Goal: Task Accomplishment & Management: Use online tool/utility

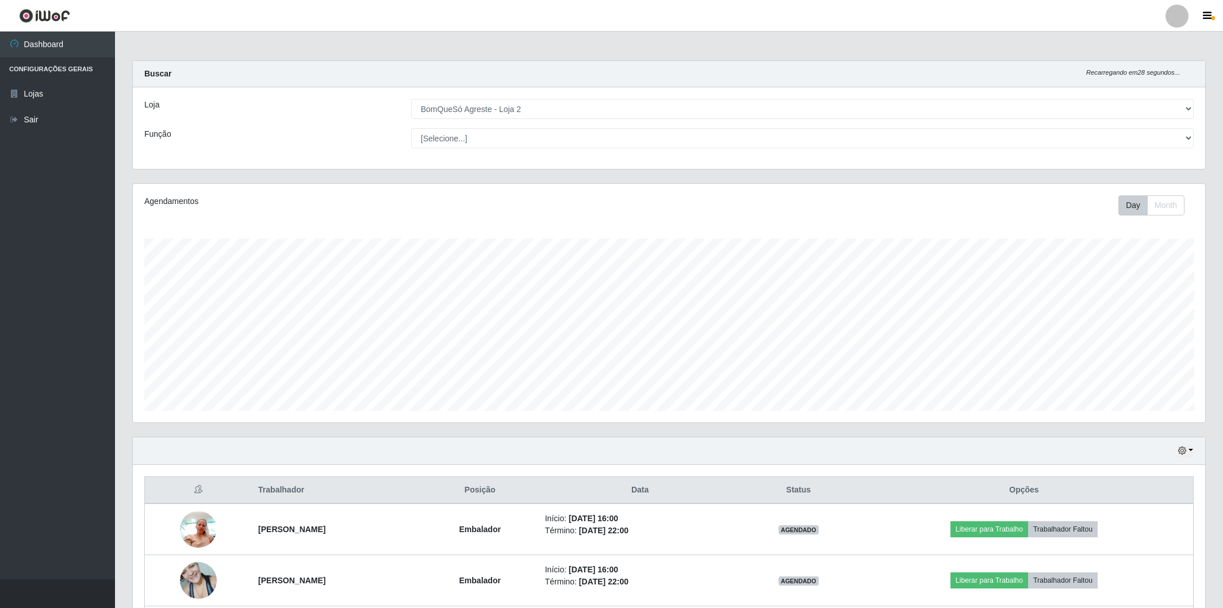
select select "214"
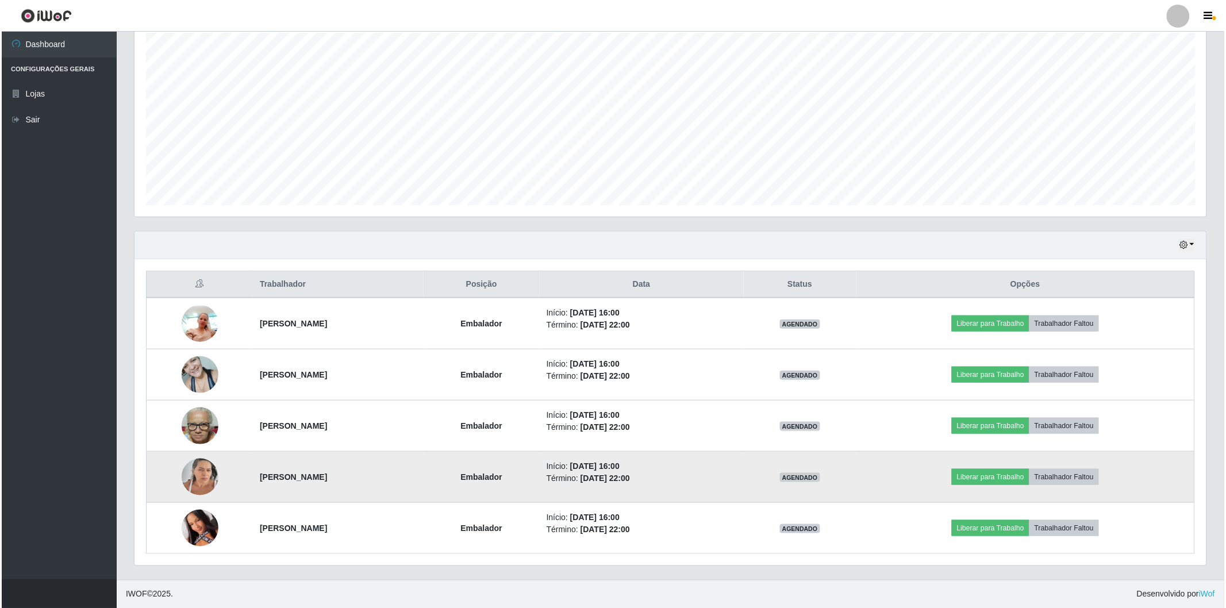
scroll to position [238, 1072]
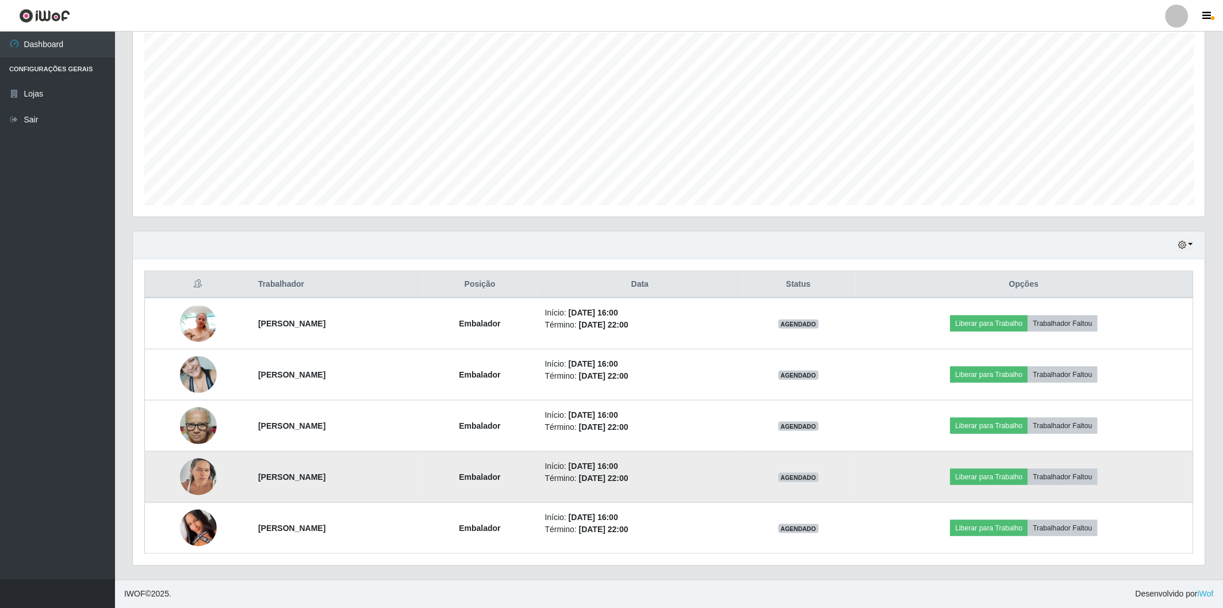
click at [180, 475] on img at bounding box center [198, 476] width 37 height 49
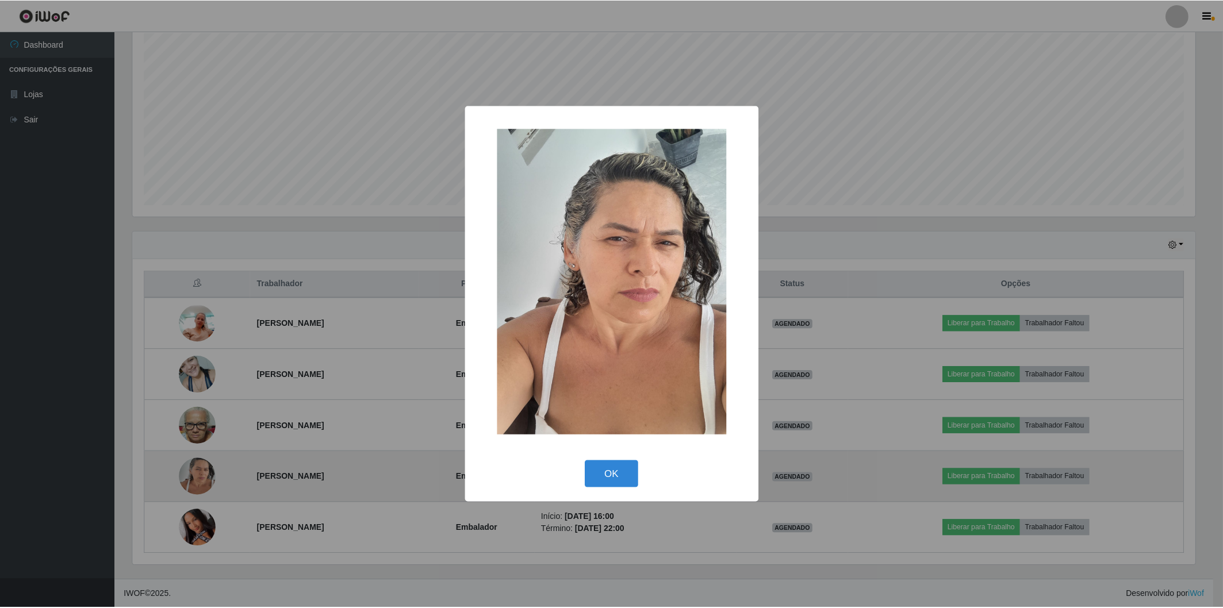
scroll to position [238, 1065]
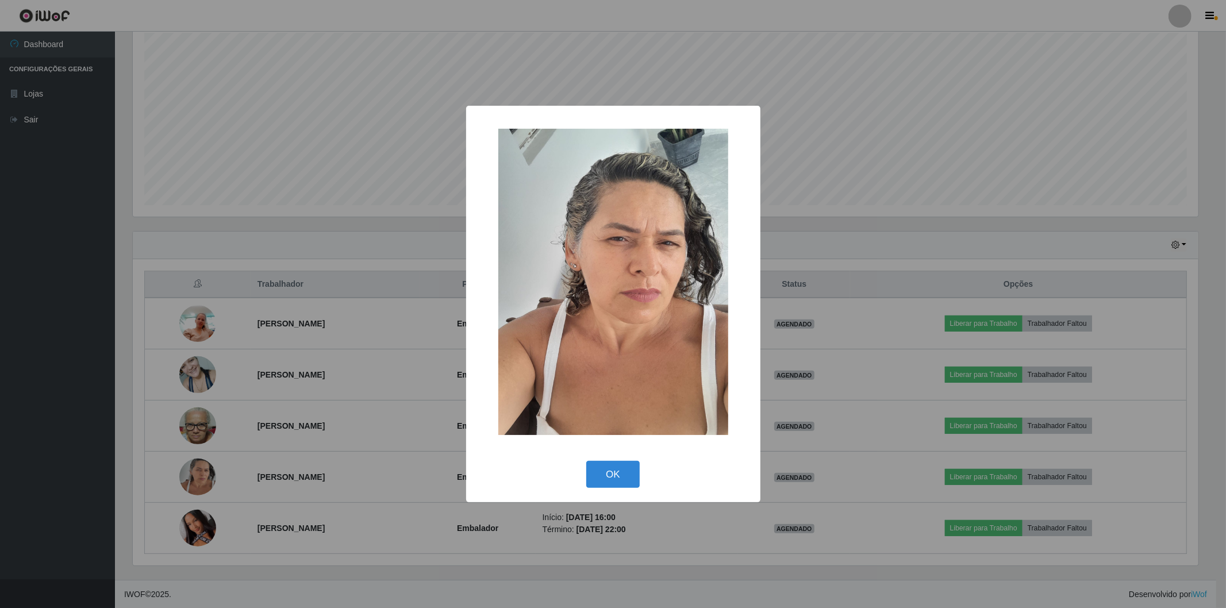
drag, startPoint x: 14, startPoint y: 423, endPoint x: 158, endPoint y: 417, distance: 144.4
click at [32, 422] on div "× OK Cancel" at bounding box center [613, 304] width 1226 height 608
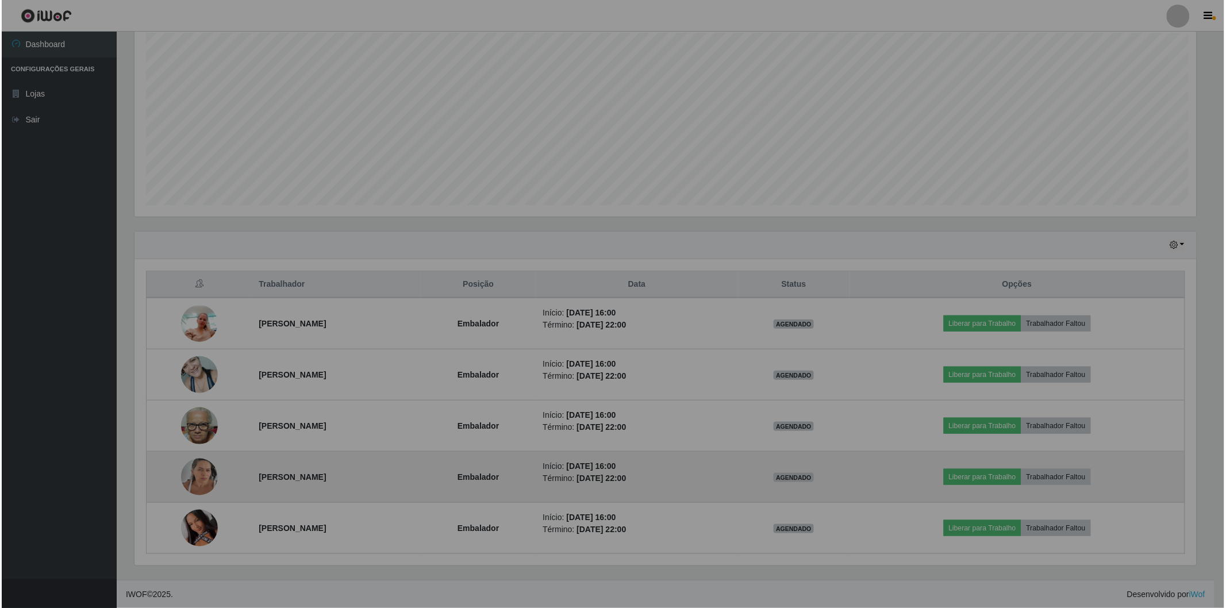
scroll to position [238, 1072]
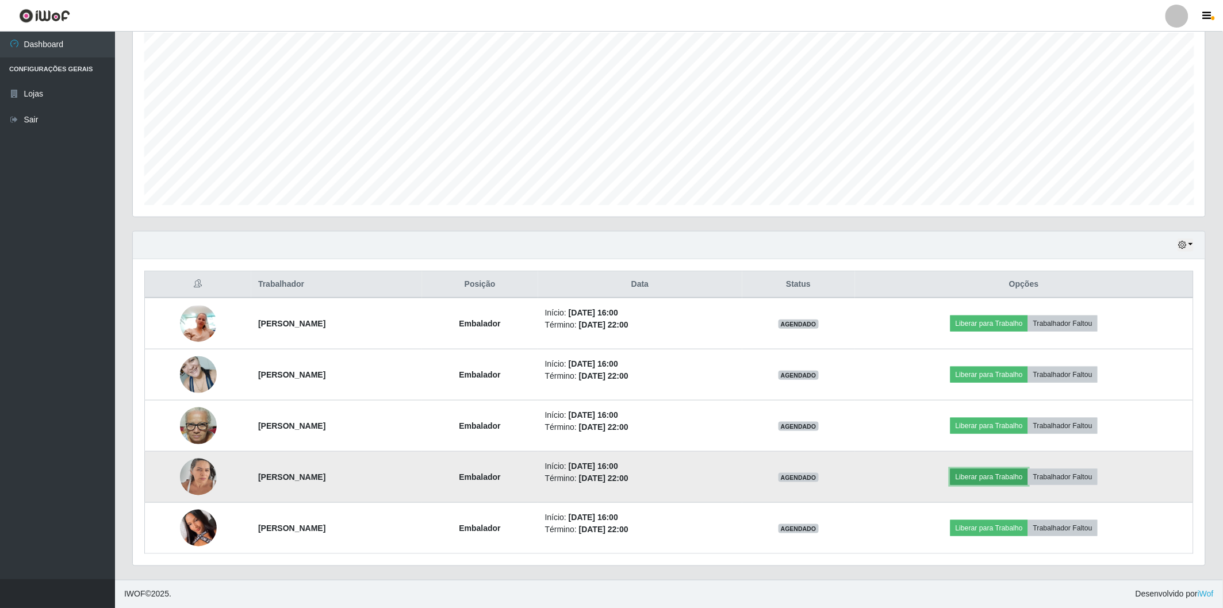
click at [986, 476] on button "Liberar para Trabalho" at bounding box center [989, 477] width 78 height 16
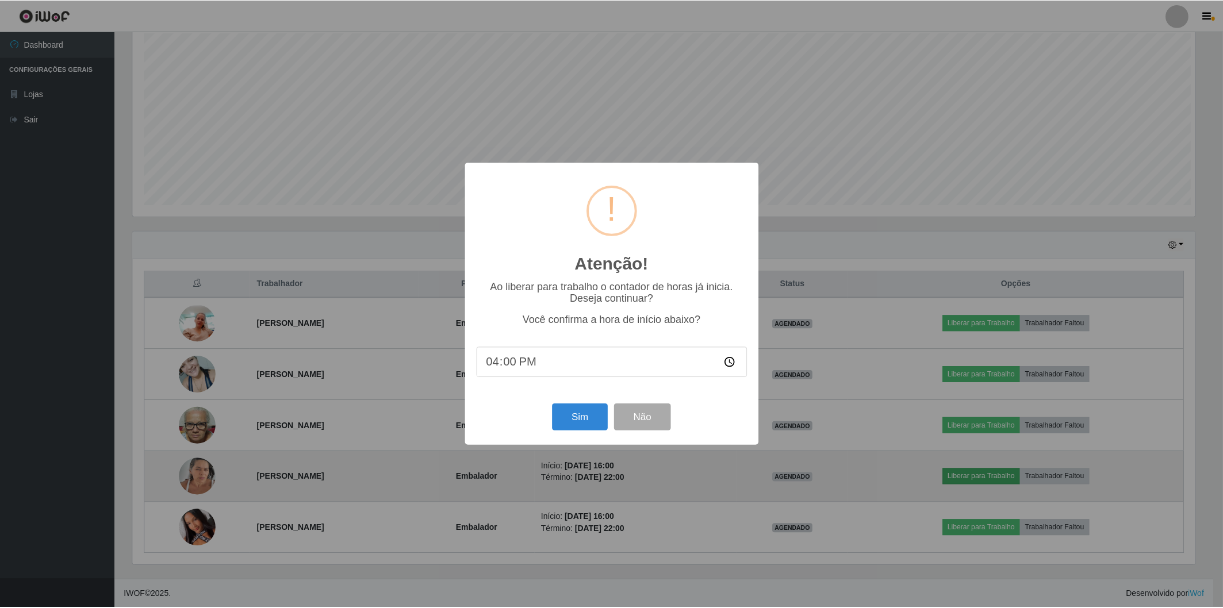
scroll to position [238, 1065]
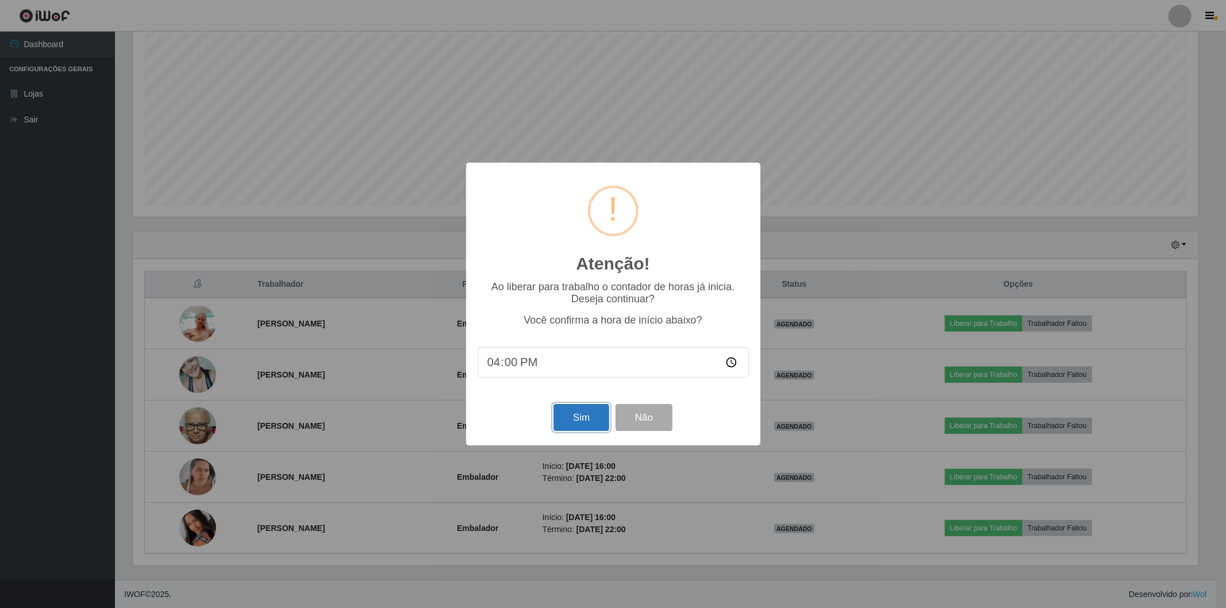
click at [577, 413] on button "Sim" at bounding box center [582, 417] width 56 height 27
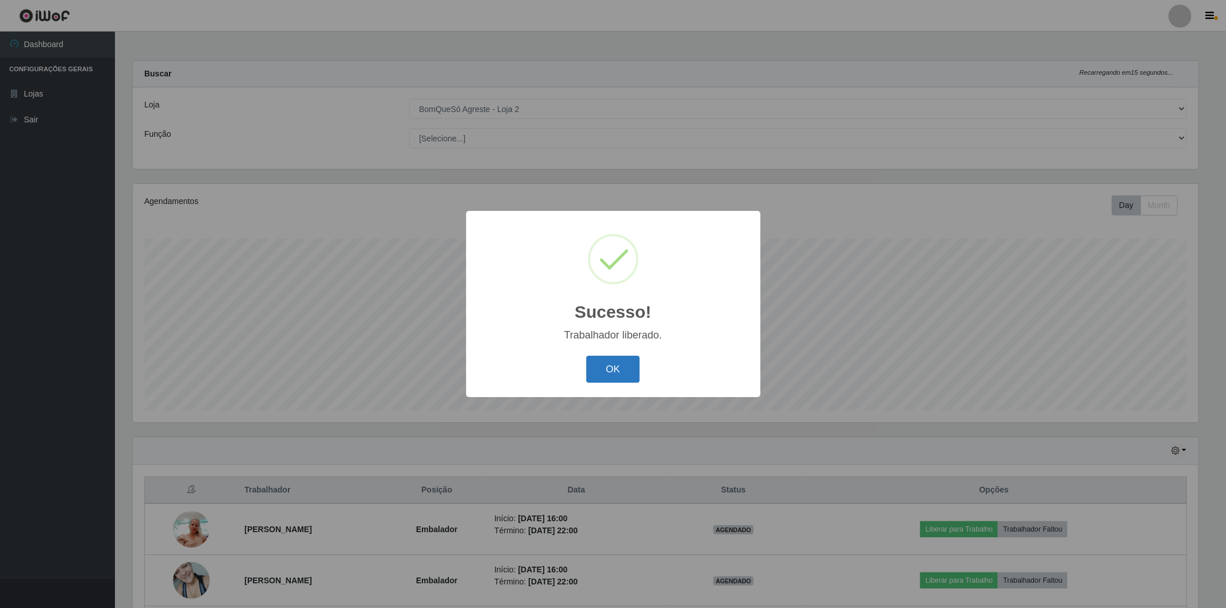
click at [601, 370] on button "OK" at bounding box center [612, 369] width 53 height 27
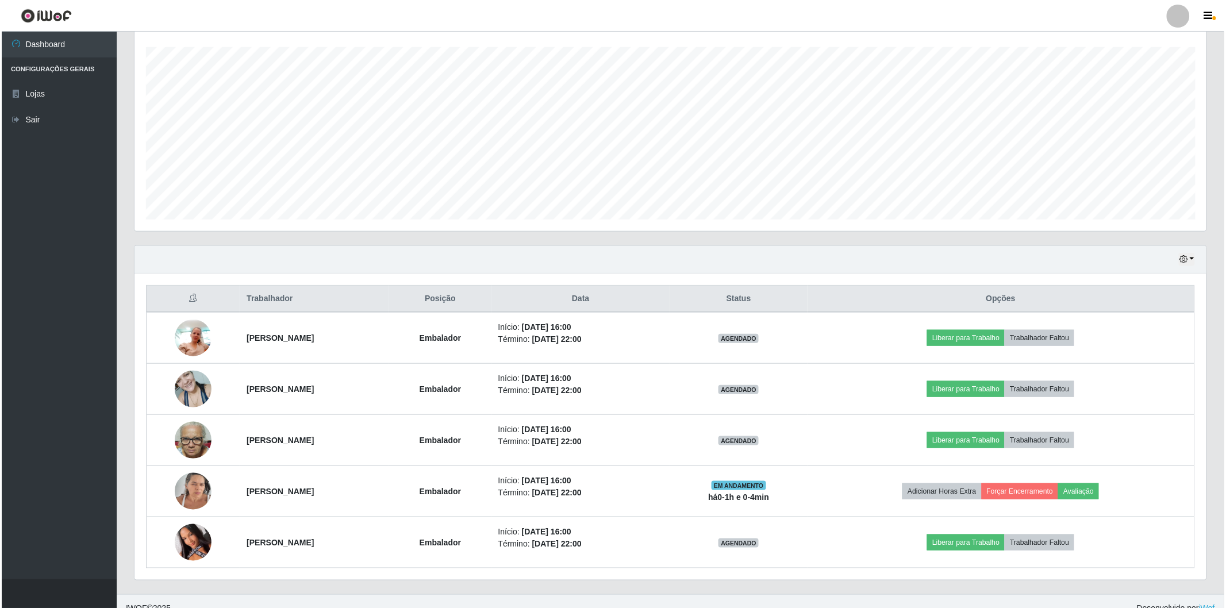
scroll to position [206, 0]
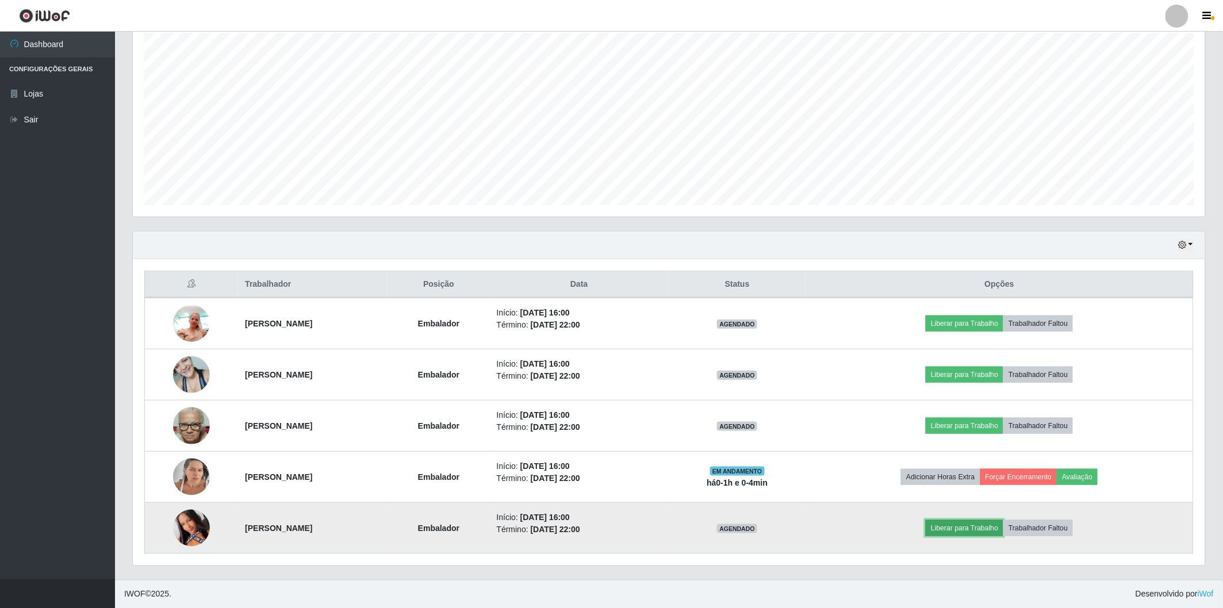
click at [968, 528] on button "Liberar para Trabalho" at bounding box center [964, 528] width 78 height 16
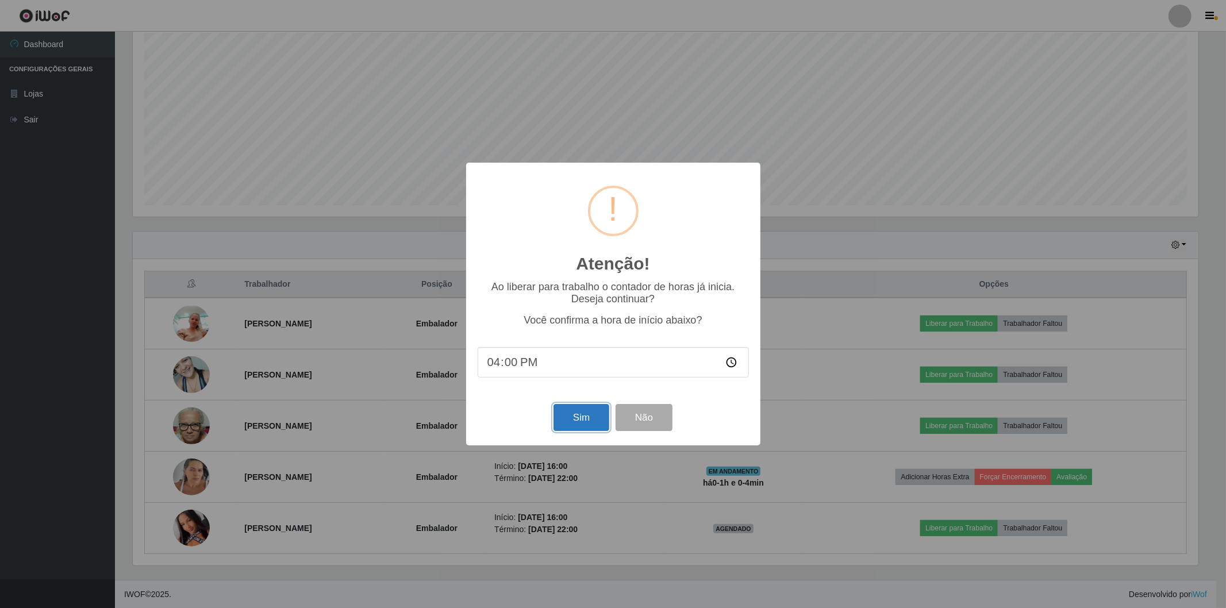
click at [569, 426] on button "Sim" at bounding box center [582, 417] width 56 height 27
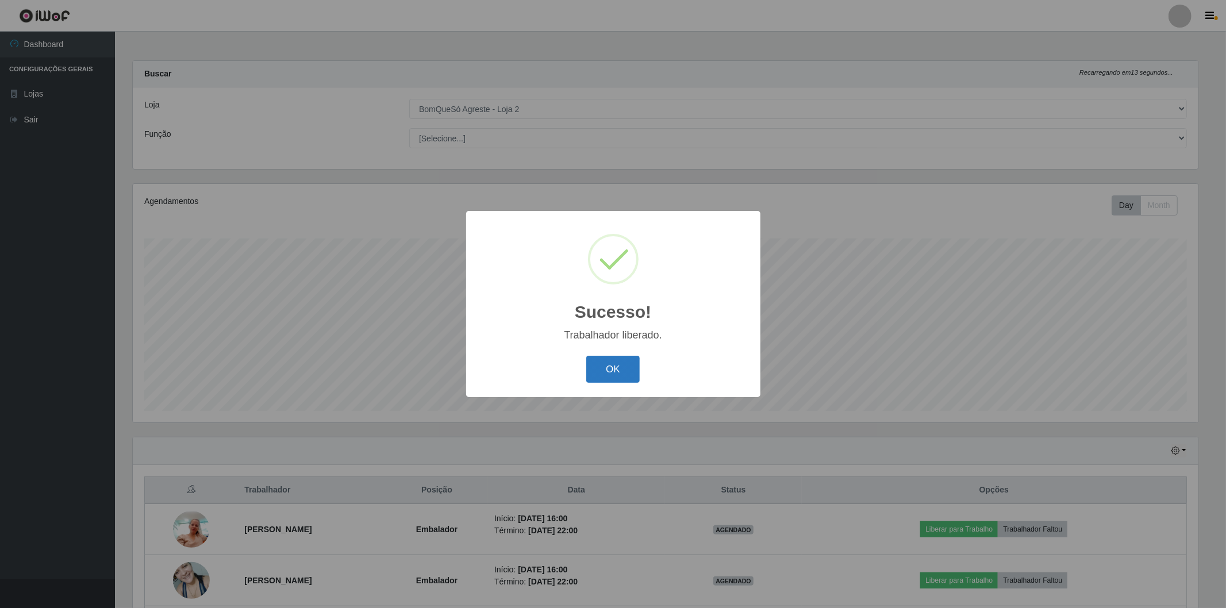
click at [609, 364] on button "OK" at bounding box center [612, 369] width 53 height 27
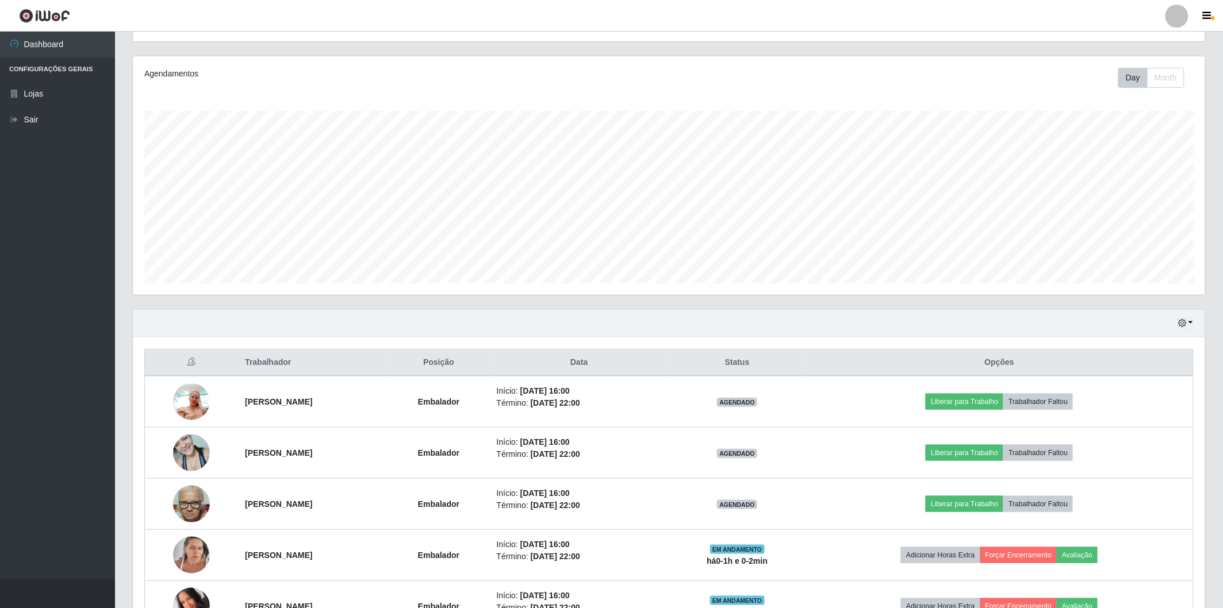
scroll to position [191, 0]
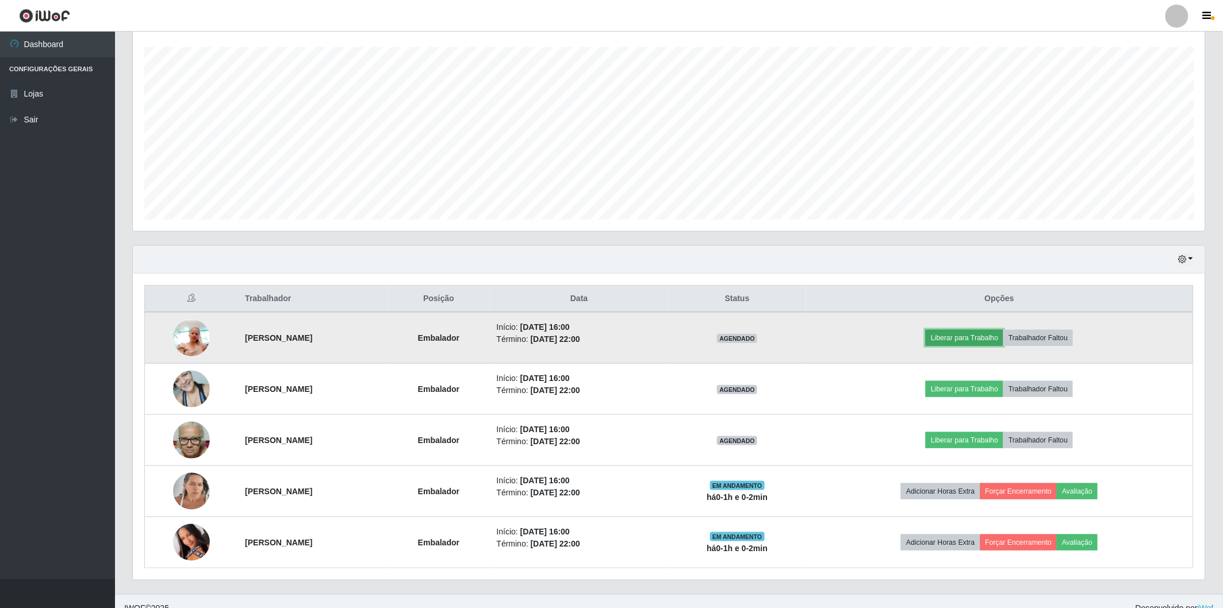
click at [986, 332] on button "Liberar para Trabalho" at bounding box center [964, 338] width 78 height 16
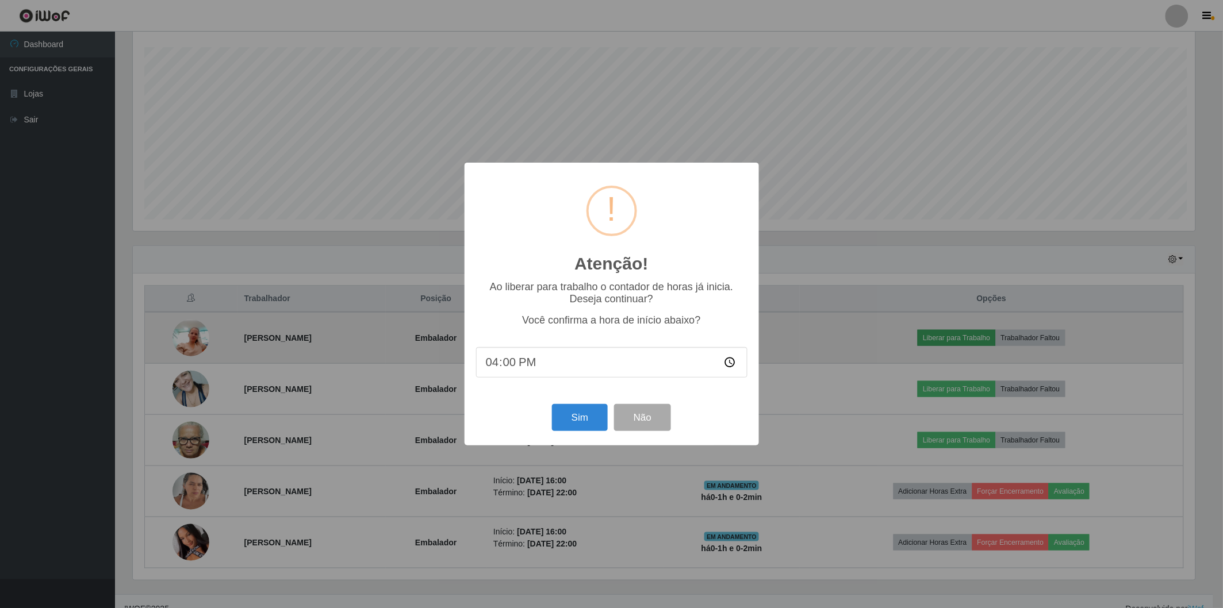
scroll to position [238, 1065]
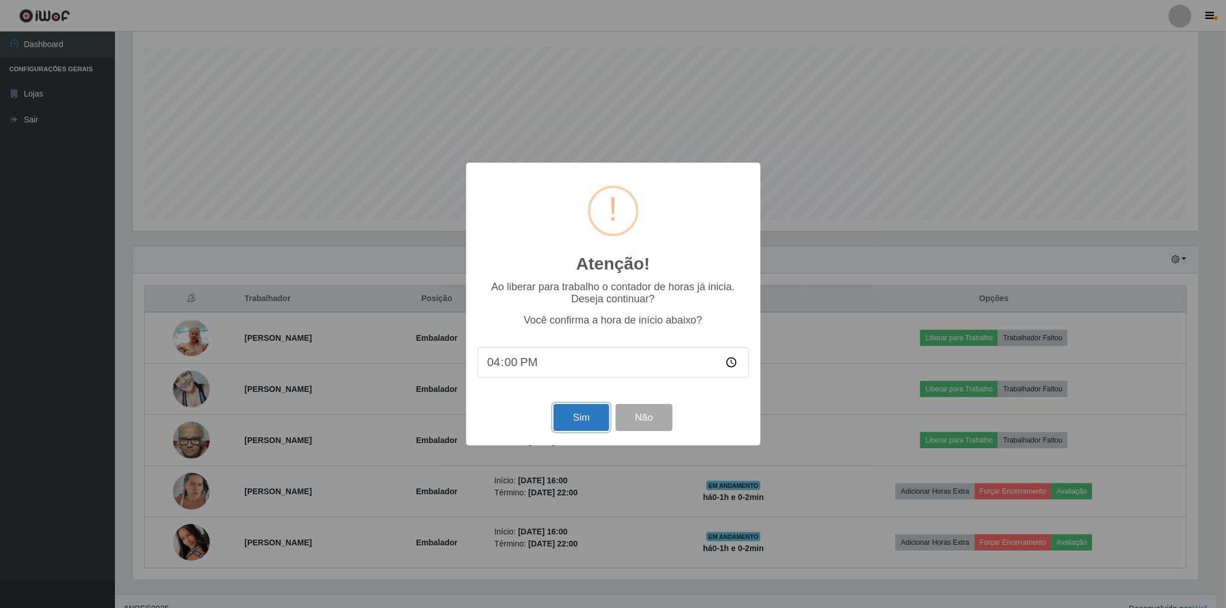
click at [578, 429] on button "Sim" at bounding box center [582, 417] width 56 height 27
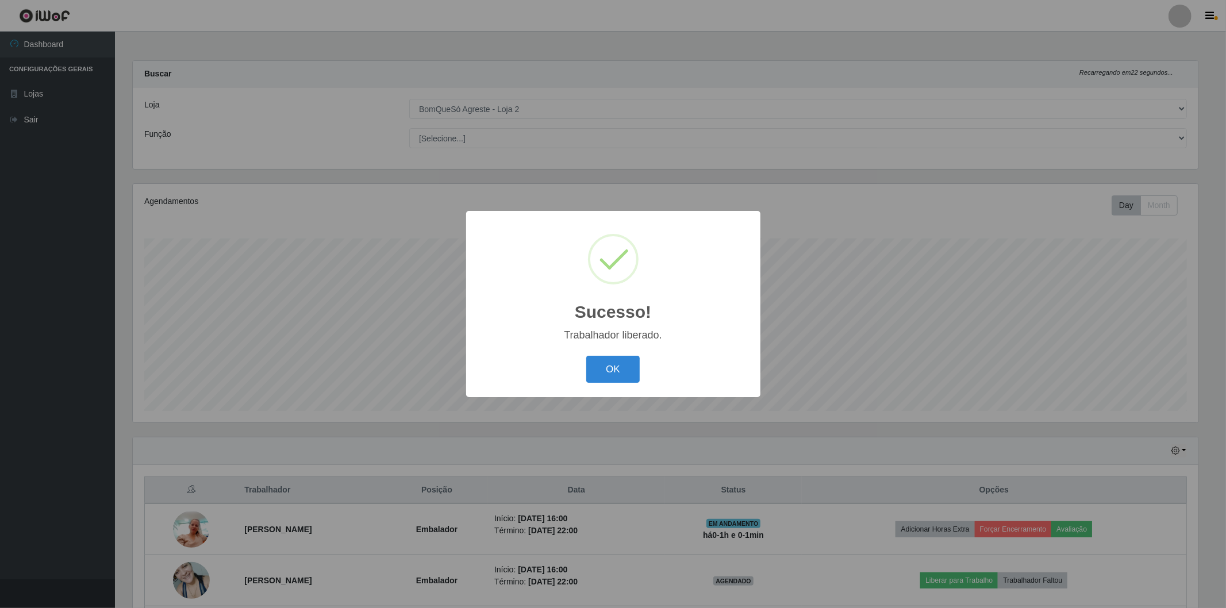
click at [594, 355] on div "OK Cancel" at bounding box center [613, 369] width 271 height 33
click at [609, 378] on button "OK" at bounding box center [612, 369] width 53 height 27
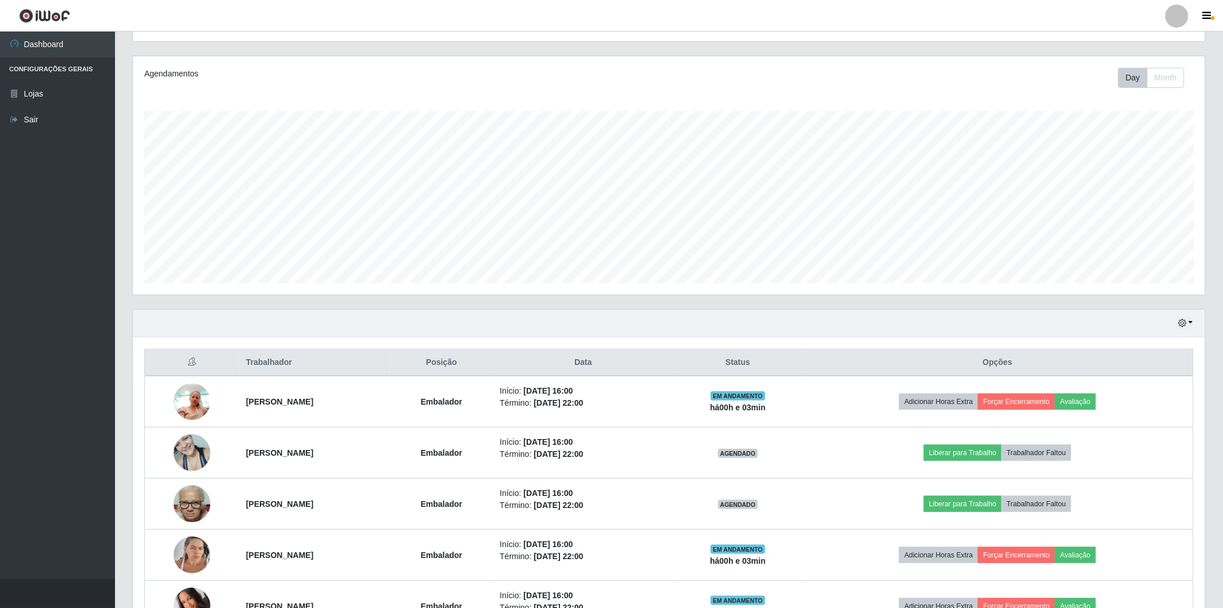
scroll to position [206, 0]
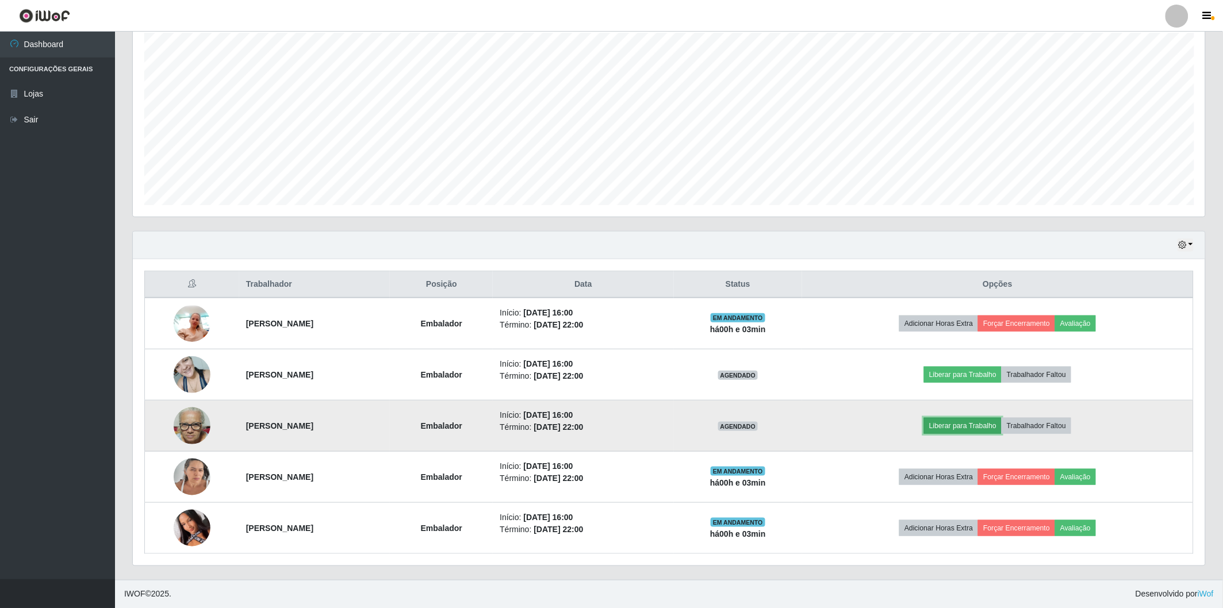
click at [975, 424] on button "Liberar para Trabalho" at bounding box center [963, 426] width 78 height 16
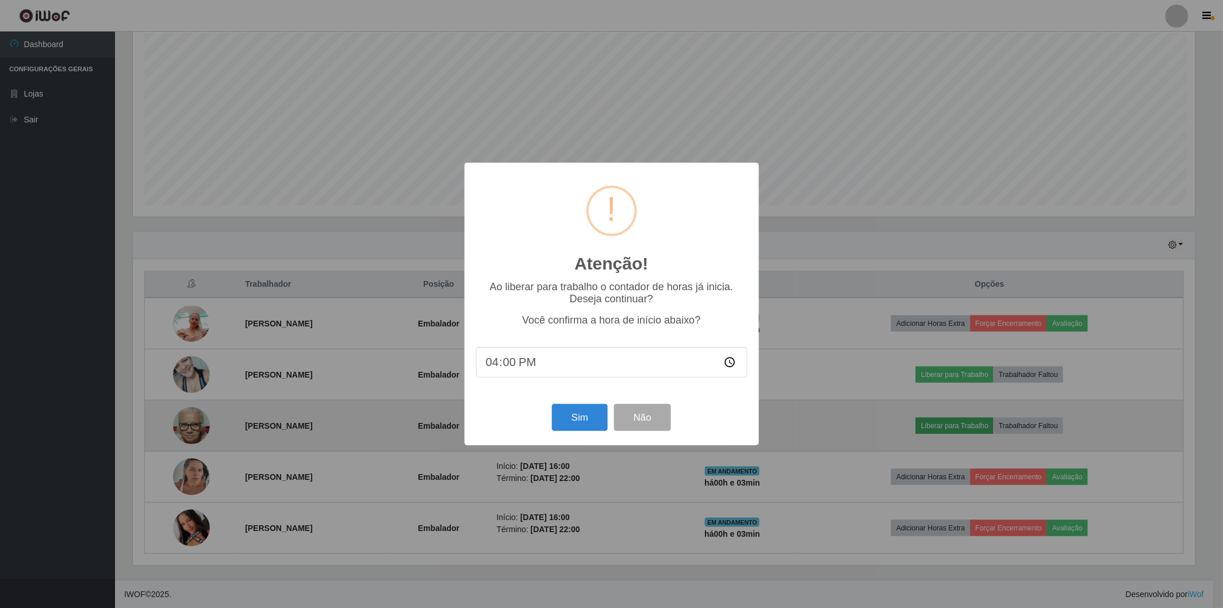
scroll to position [238, 1065]
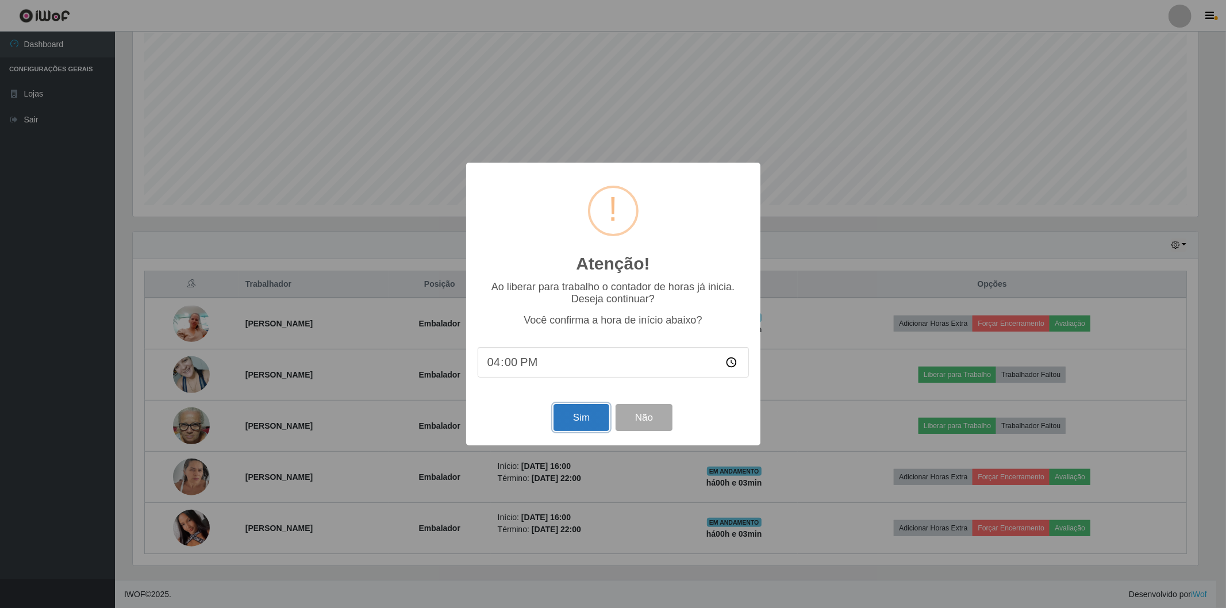
click at [604, 424] on button "Sim" at bounding box center [582, 417] width 56 height 27
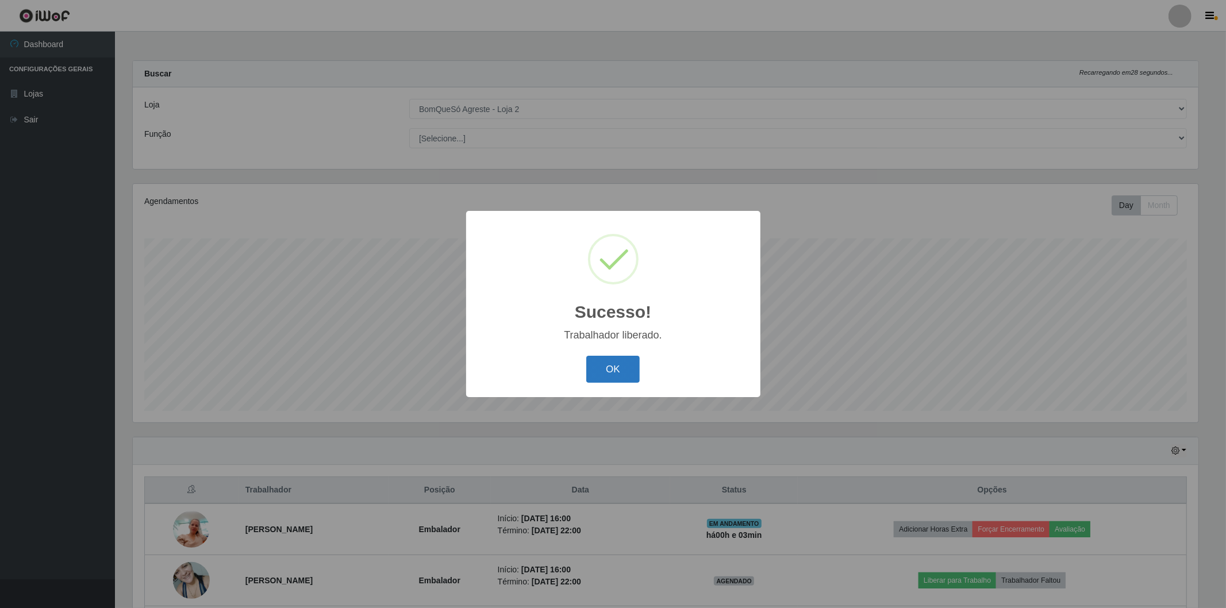
click at [619, 359] on button "OK" at bounding box center [612, 369] width 53 height 27
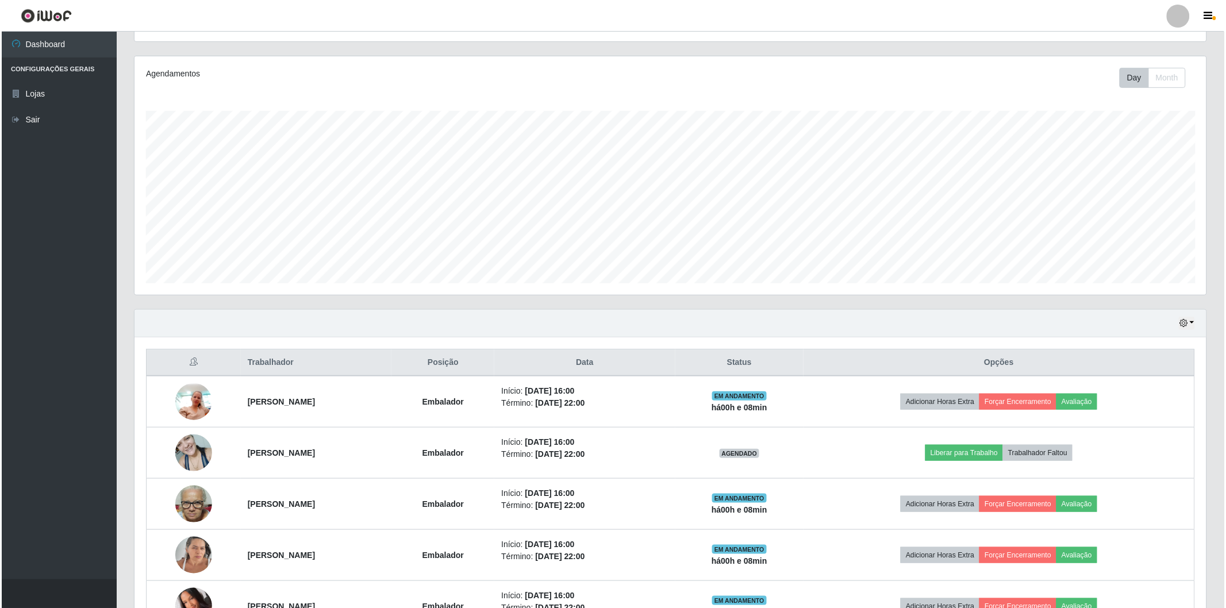
scroll to position [191, 0]
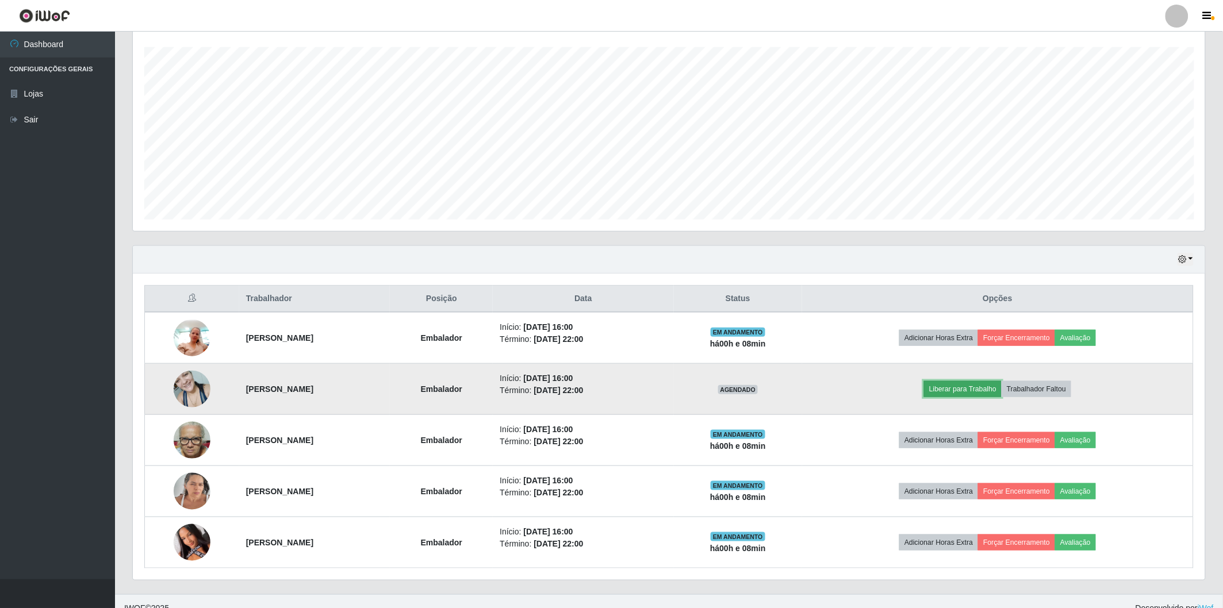
click at [993, 393] on button "Liberar para Trabalho" at bounding box center [963, 389] width 78 height 16
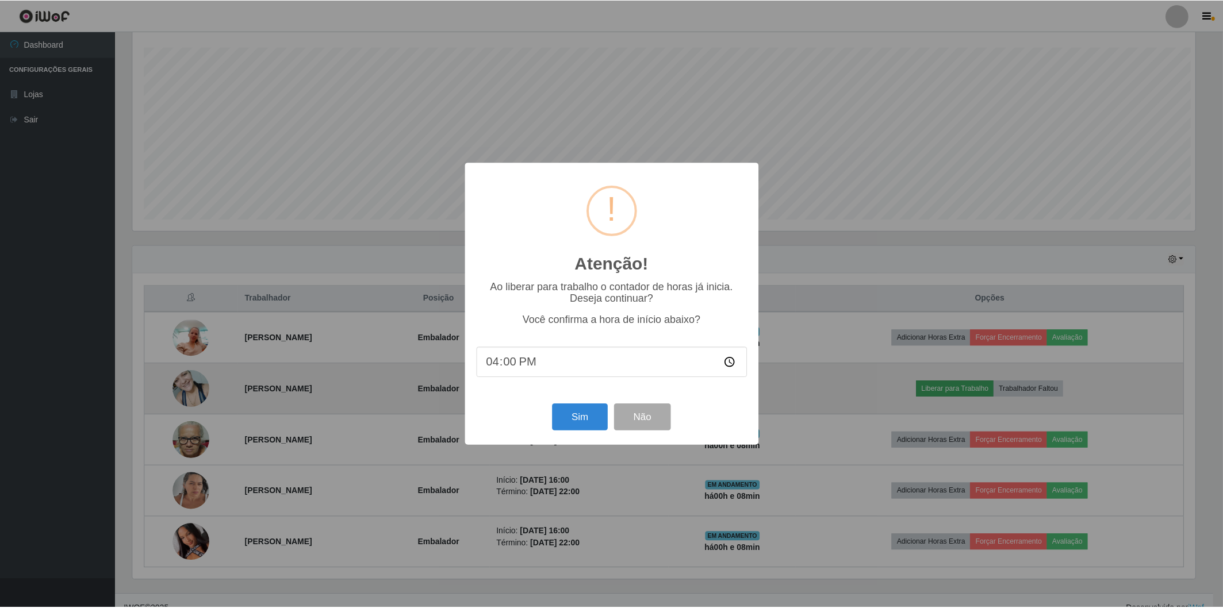
scroll to position [238, 1065]
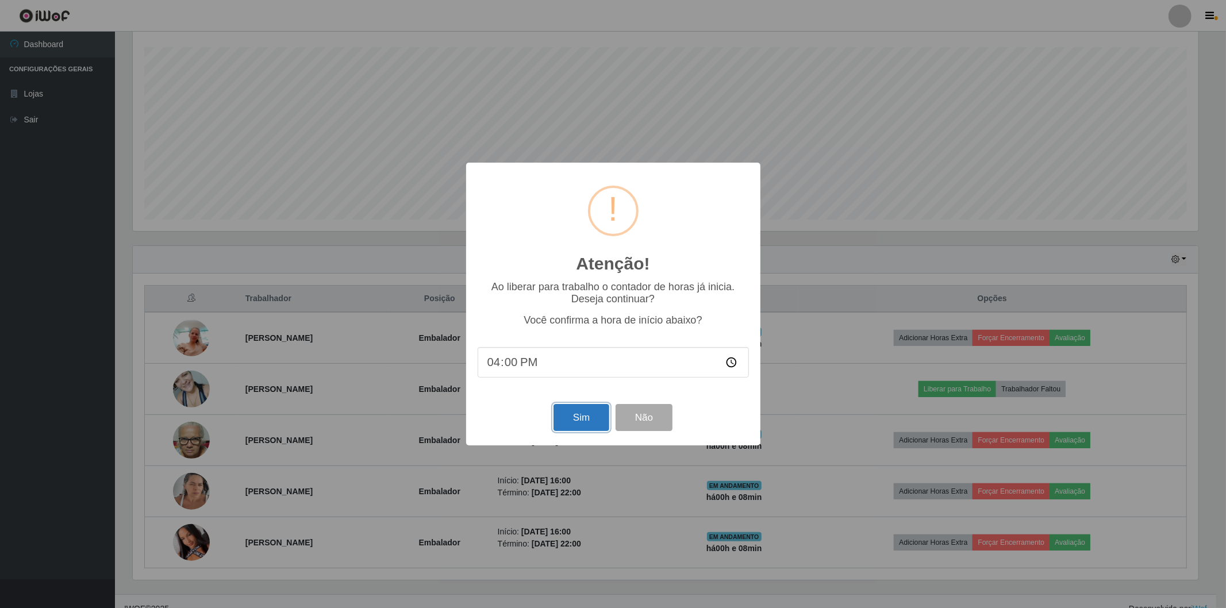
click at [591, 414] on button "Sim" at bounding box center [582, 417] width 56 height 27
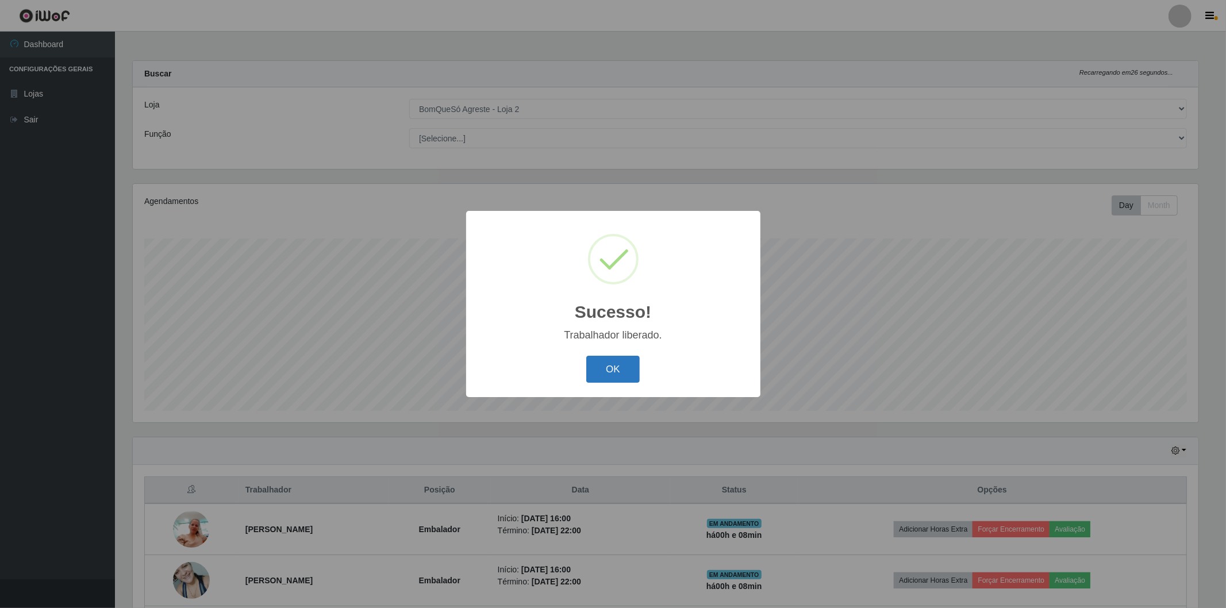
click at [598, 374] on button "OK" at bounding box center [612, 369] width 53 height 27
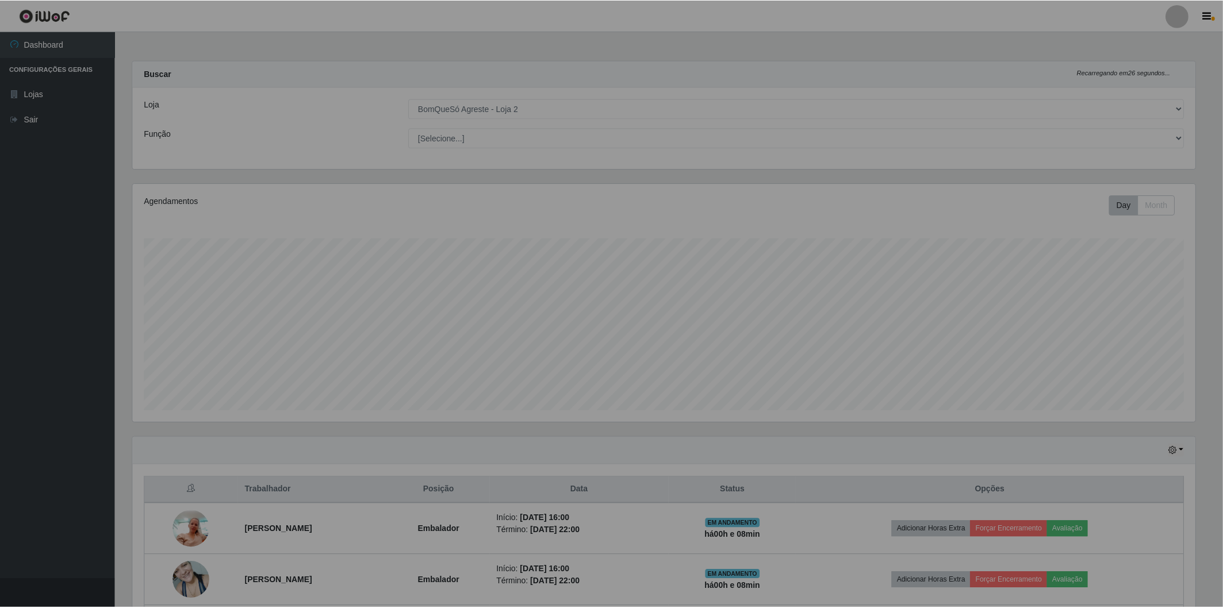
scroll to position [238, 1072]
